Goal: Task Accomplishment & Management: Manage account settings

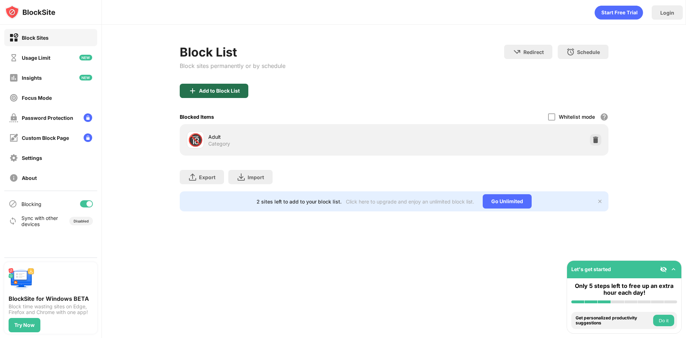
click at [233, 85] on div "Add to Block List" at bounding box center [214, 91] width 69 height 14
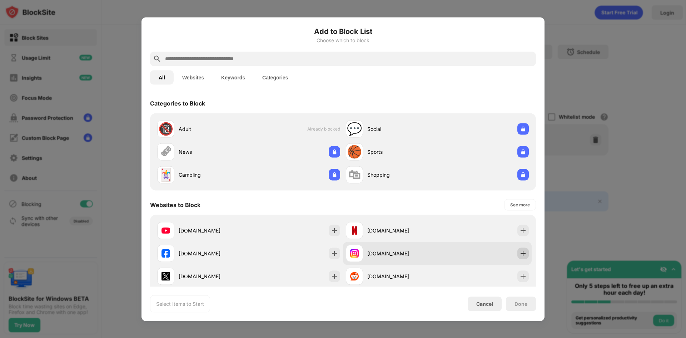
click at [520, 255] on img at bounding box center [523, 252] width 7 height 7
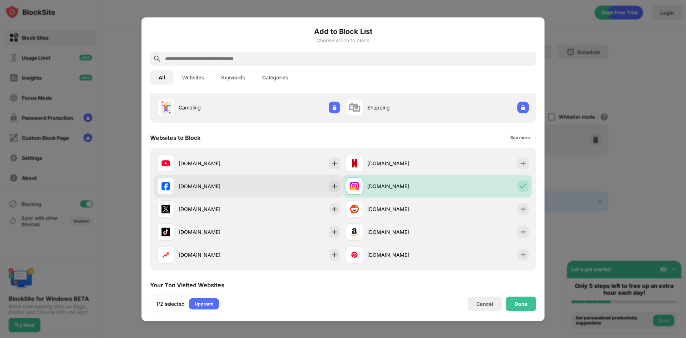
scroll to position [71, 0]
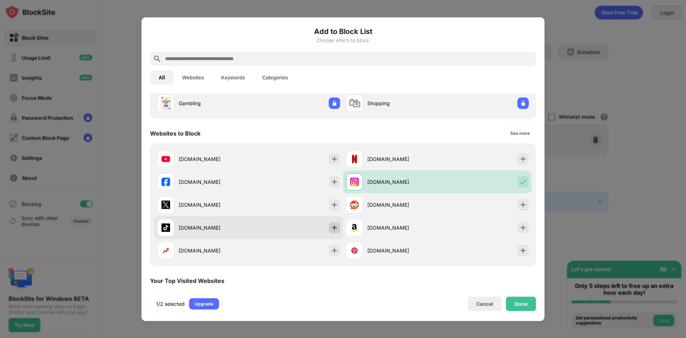
click at [332, 228] on img at bounding box center [334, 227] width 7 height 7
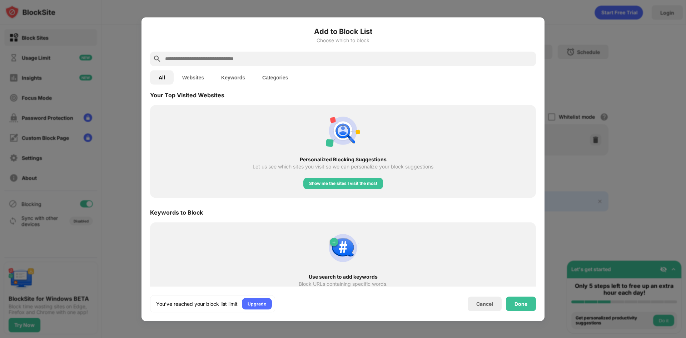
scroll to position [265, 0]
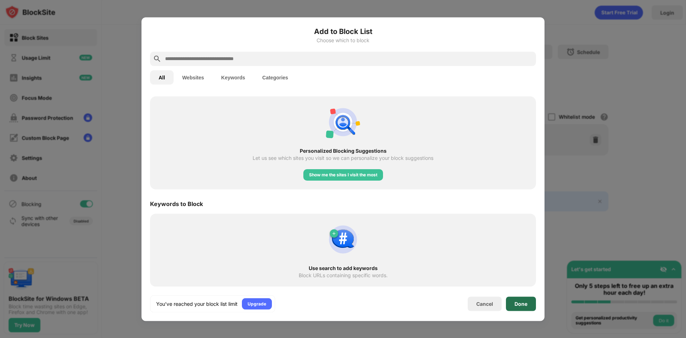
click at [528, 299] on div "Done" at bounding box center [521, 303] width 30 height 14
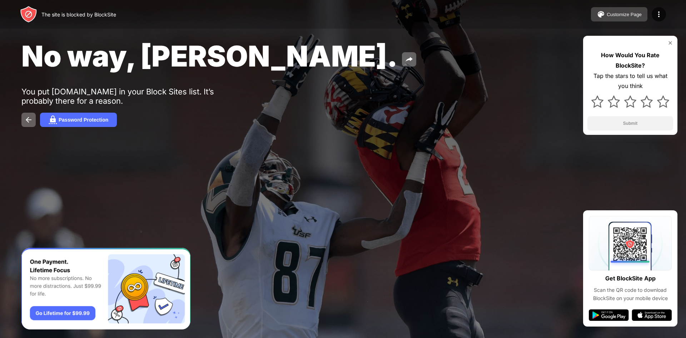
click at [629, 15] on div "Customize Page" at bounding box center [624, 14] width 35 height 5
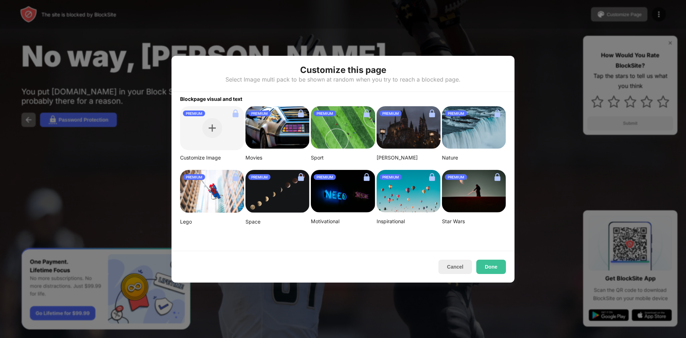
click at [555, 105] on div at bounding box center [343, 169] width 686 height 338
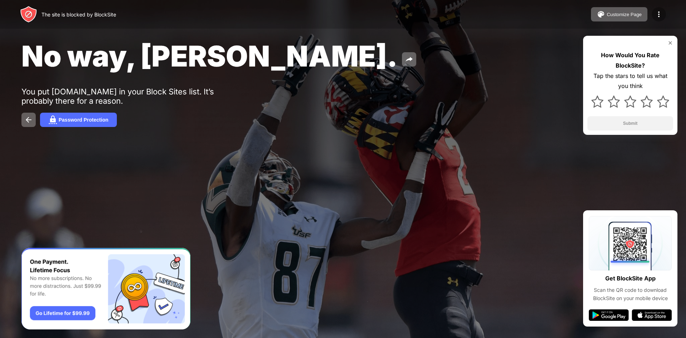
click at [659, 18] on img at bounding box center [659, 14] width 9 height 9
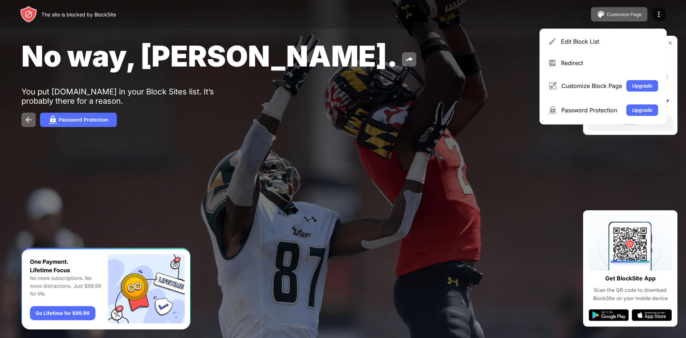
drag, startPoint x: 448, startPoint y: 141, endPoint x: 445, endPoint y: 139, distance: 4.0
click at [448, 141] on div "No way, Jose. You put instagram.com in your Block Sites list. It’s probably the…" at bounding box center [343, 82] width 686 height 165
